Goal: Transaction & Acquisition: Purchase product/service

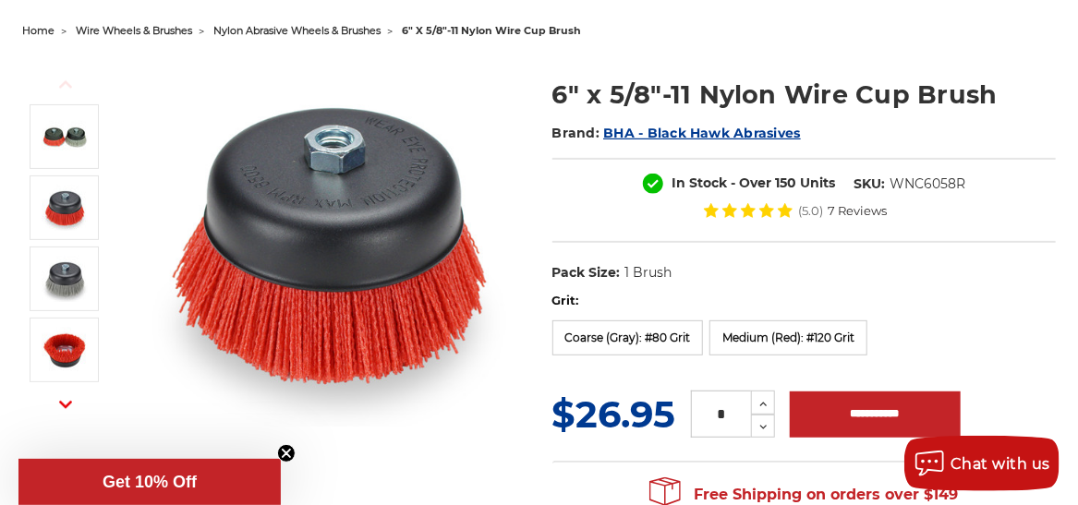
scroll to position [462, 0]
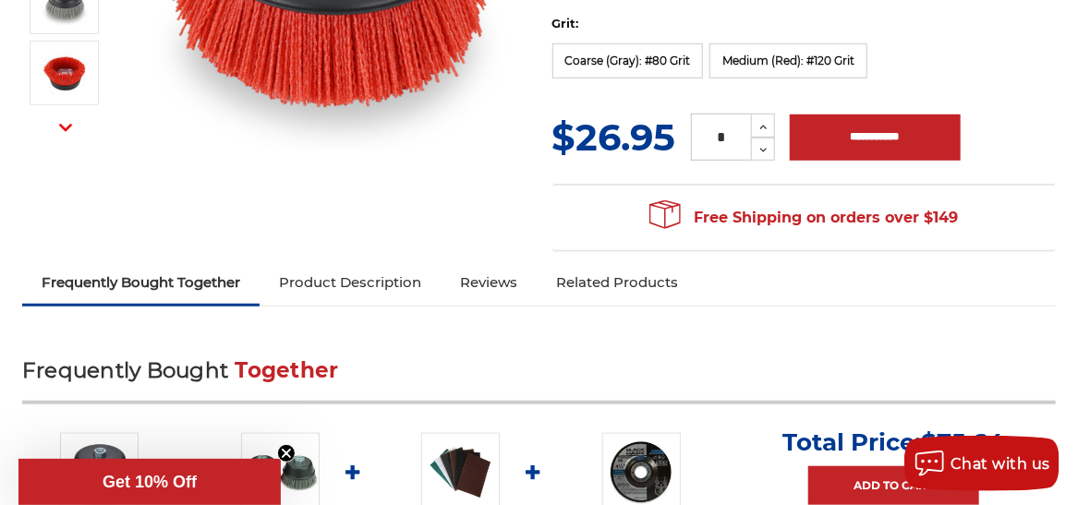
click at [335, 292] on link "Product Description" at bounding box center [350, 282] width 181 height 41
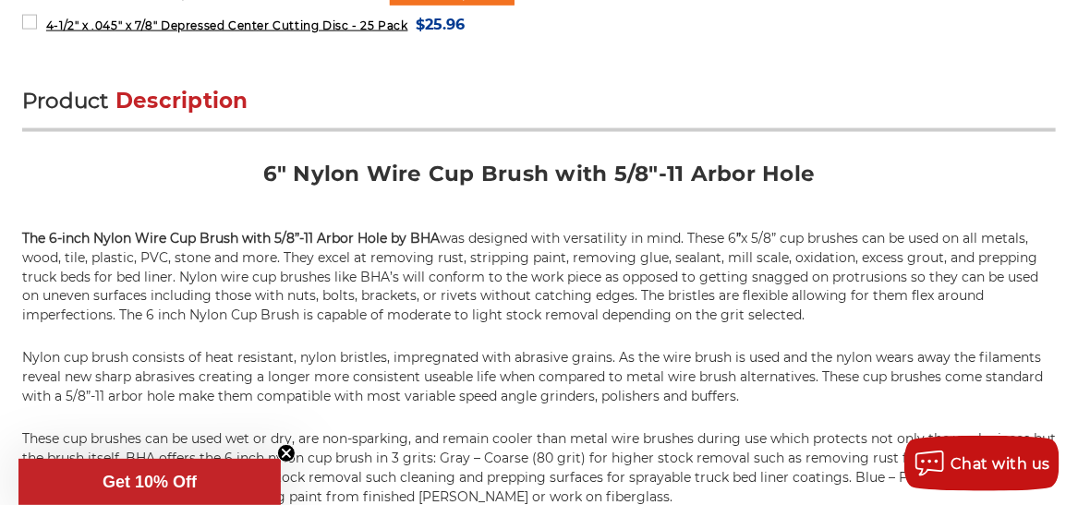
scroll to position [1165, 0]
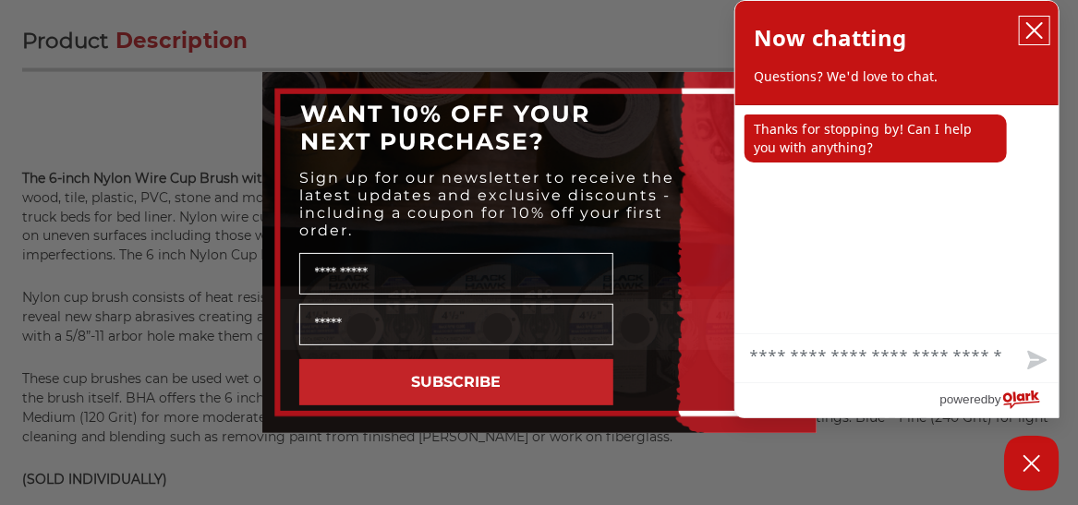
click at [1034, 24] on icon "close chatbox" at bounding box center [1034, 30] width 18 height 18
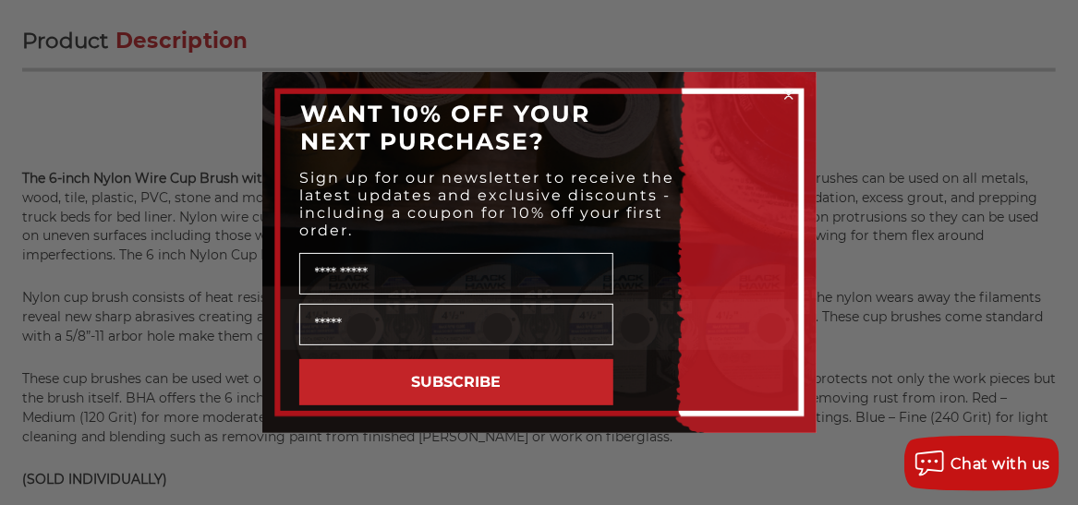
click at [789, 93] on icon "Close dialog" at bounding box center [788, 94] width 7 height 7
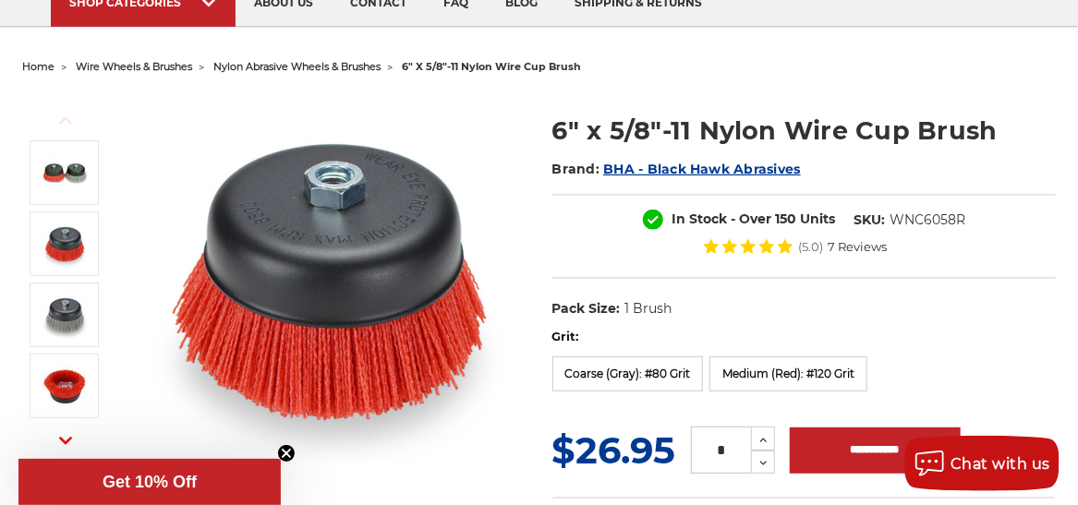
scroll to position [334, 0]
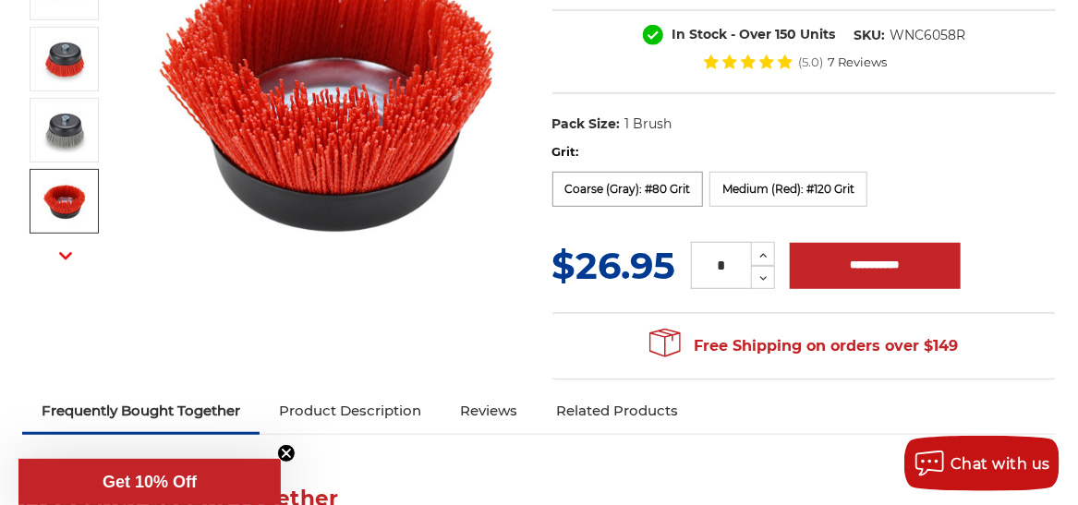
click at [642, 188] on label "Coarse (Gray): #80 Grit" at bounding box center [628, 189] width 152 height 35
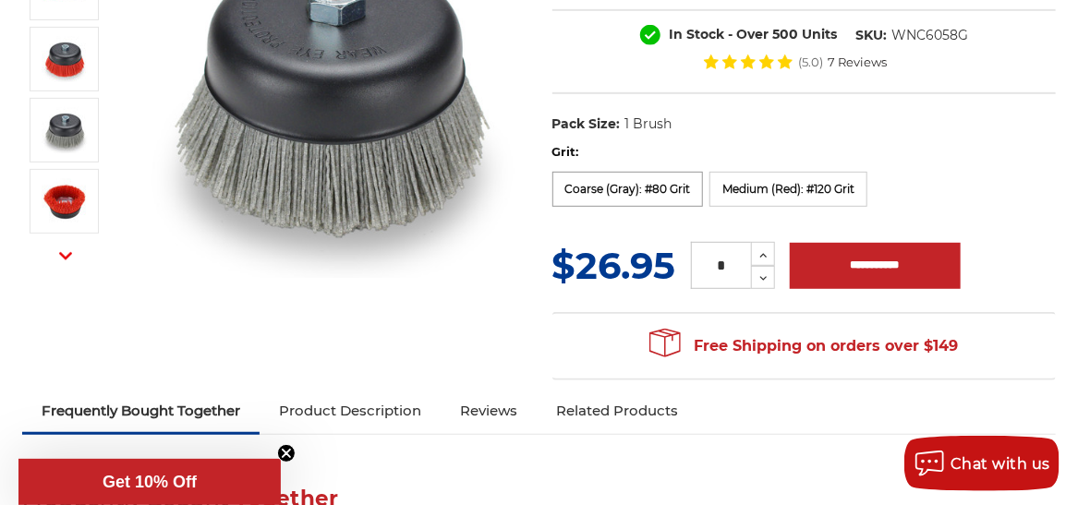
scroll to position [0, 0]
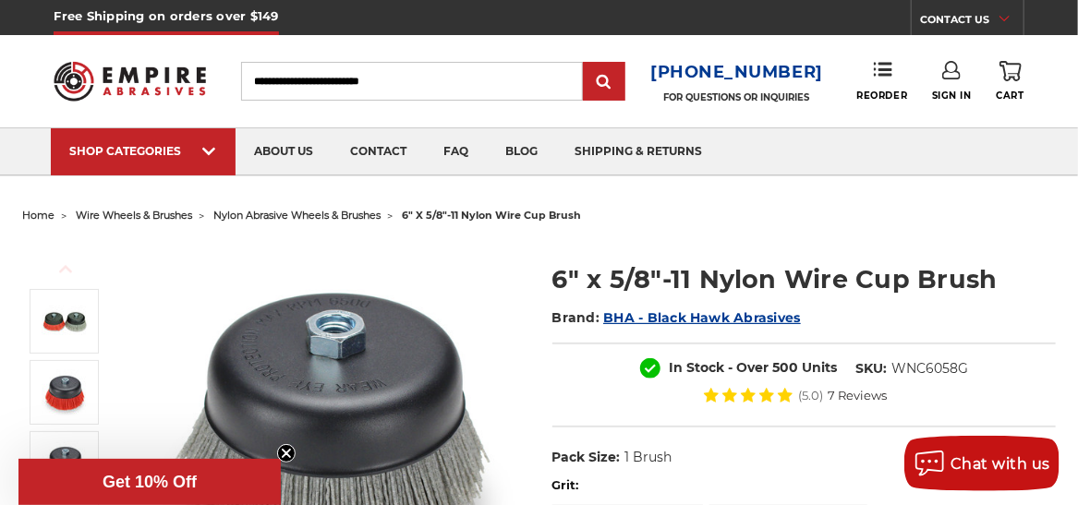
click at [173, 469] on span "Get 10% Off" at bounding box center [149, 482] width 262 height 46
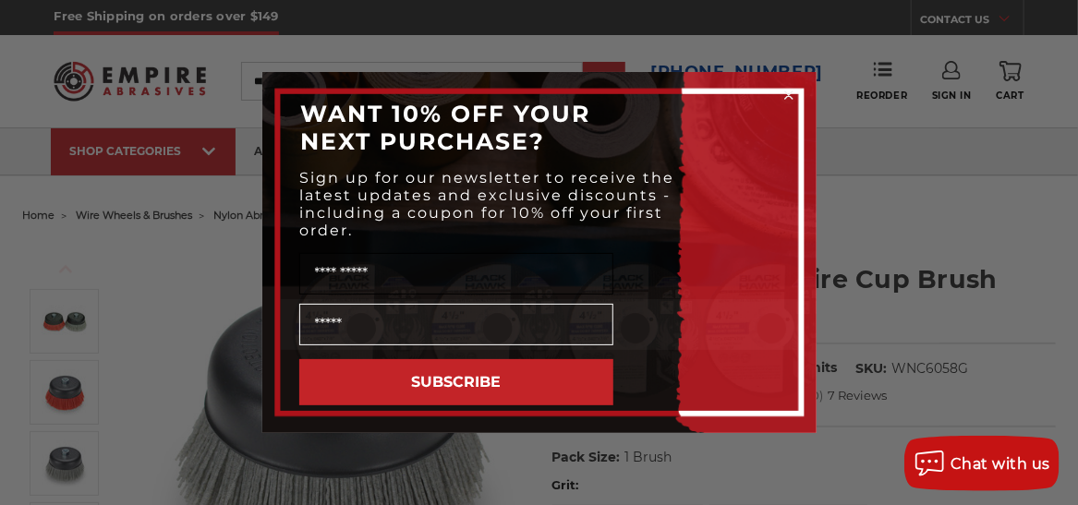
click at [348, 274] on input "Name" at bounding box center [456, 274] width 314 height 42
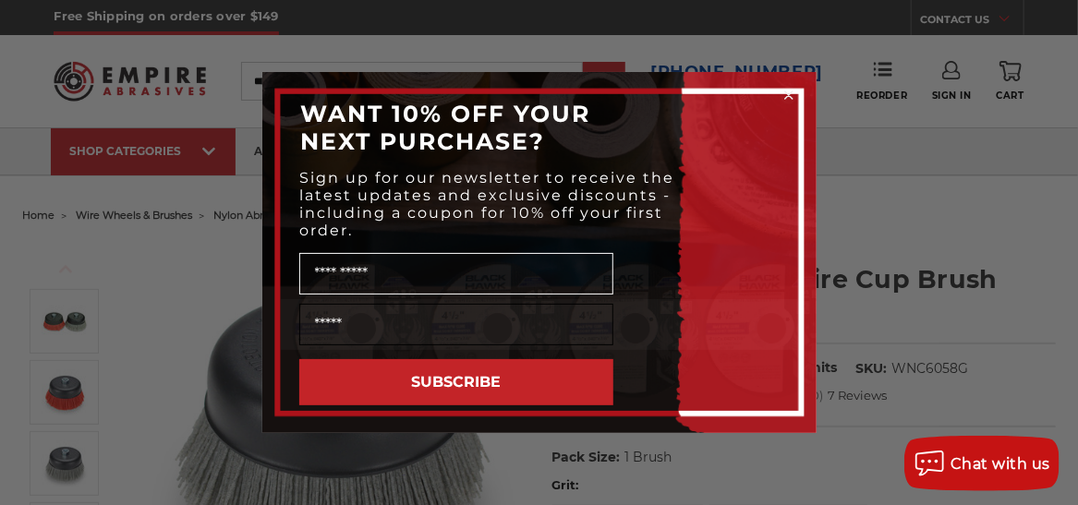
type input "*****"
type input "**********"
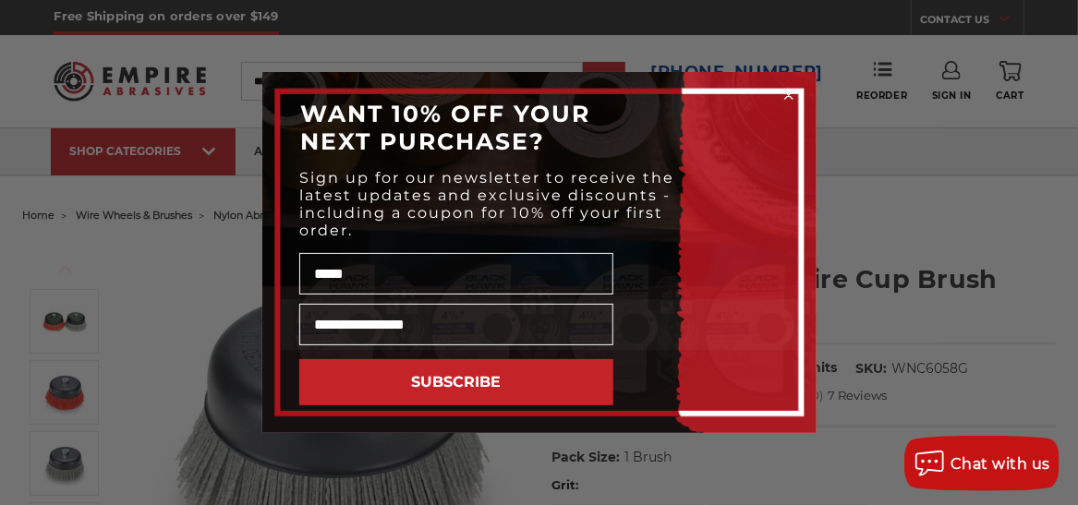
click at [480, 386] on button "SUBSCRIBE" at bounding box center [456, 382] width 314 height 46
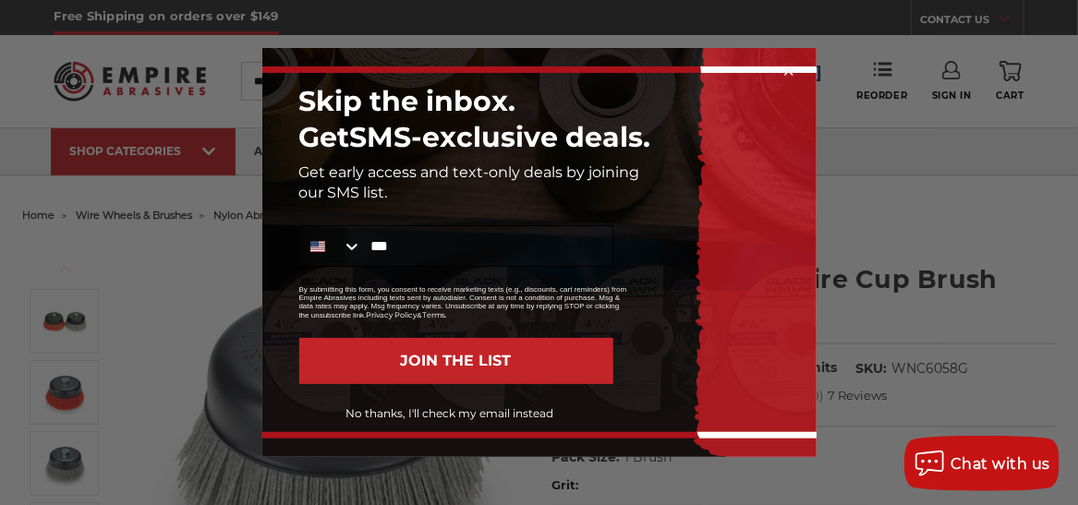
type input "**********"
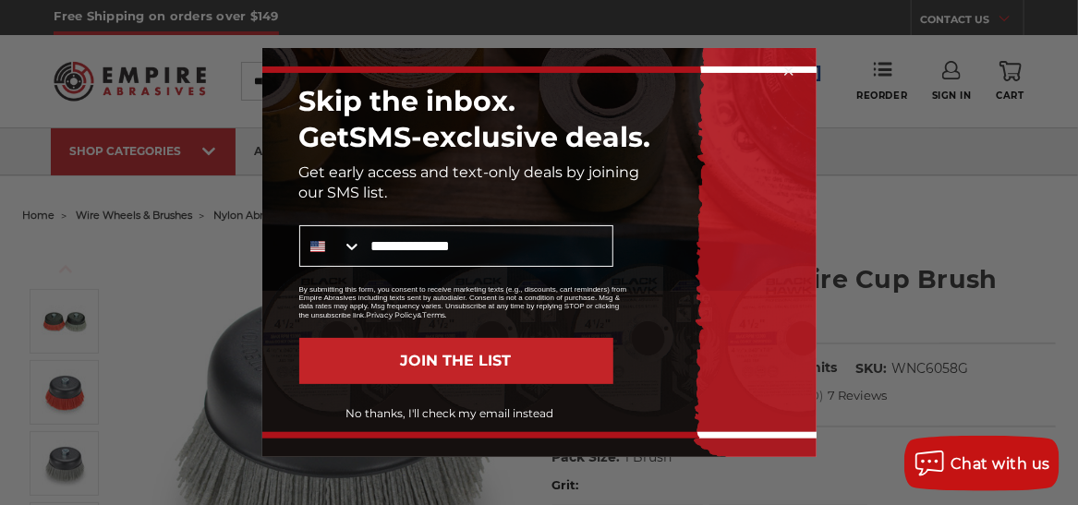
click at [459, 369] on button "JOIN THE LIST" at bounding box center [456, 361] width 314 height 46
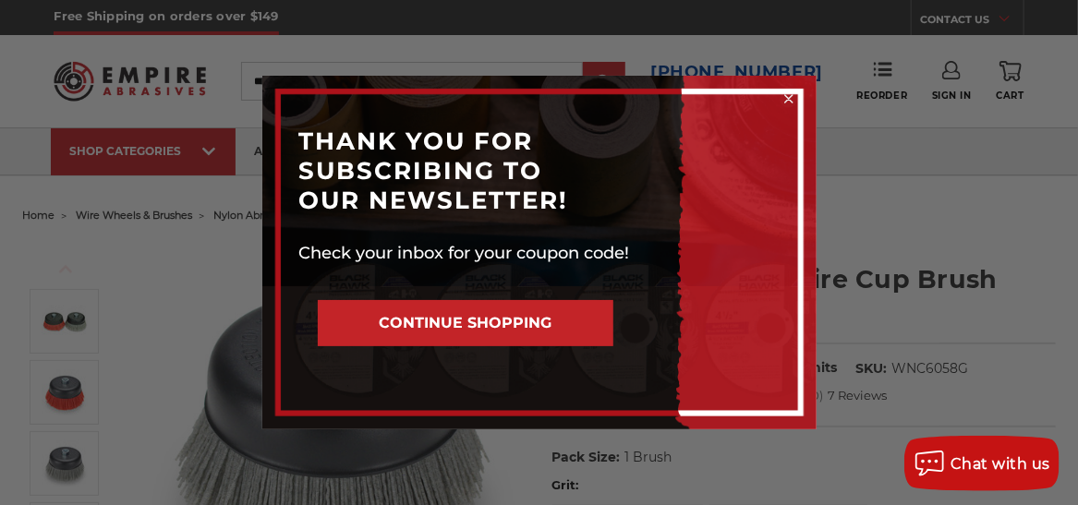
click at [472, 319] on button "CONTINUE SHOPPING" at bounding box center [466, 323] width 296 height 46
